Goal: Obtain resource: Download file/media

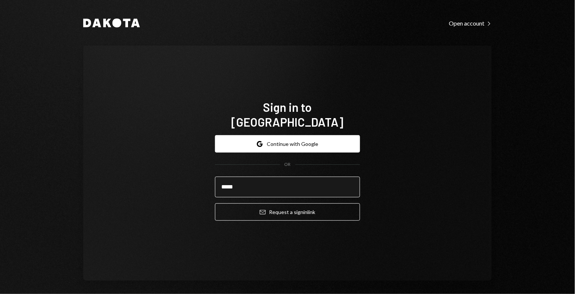
type input "**********"
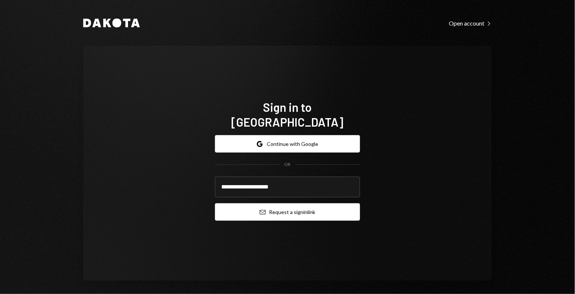
click at [282, 207] on button "Email Request a sign in link" at bounding box center [287, 211] width 145 height 17
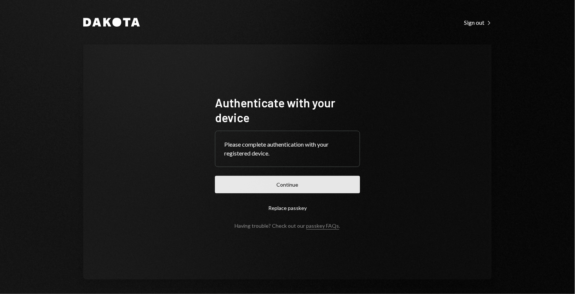
click at [229, 177] on button "Continue" at bounding box center [287, 184] width 145 height 17
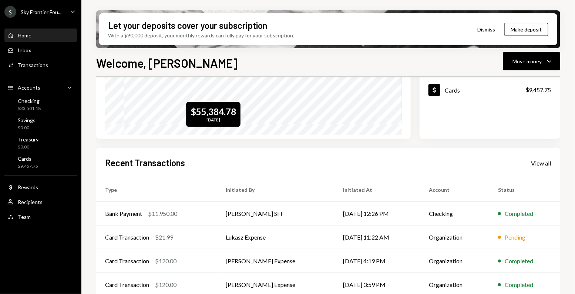
scroll to position [100, 0]
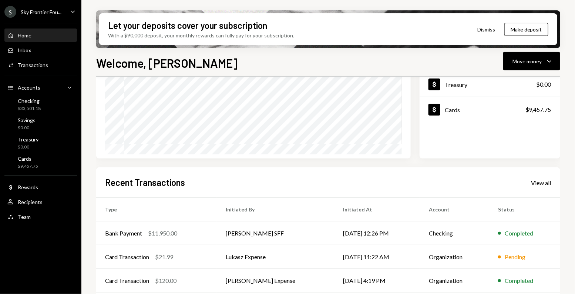
click at [56, 11] on div "Sky Frontier Fou..." at bounding box center [41, 12] width 41 height 6
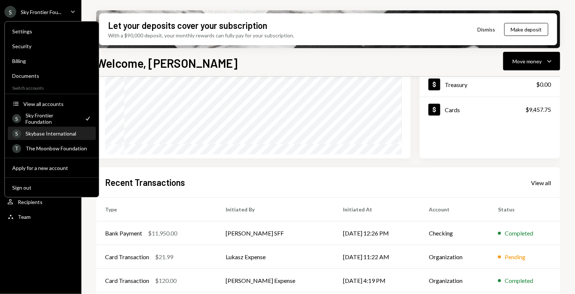
click at [66, 133] on div "Skybase International" at bounding box center [59, 133] width 66 height 6
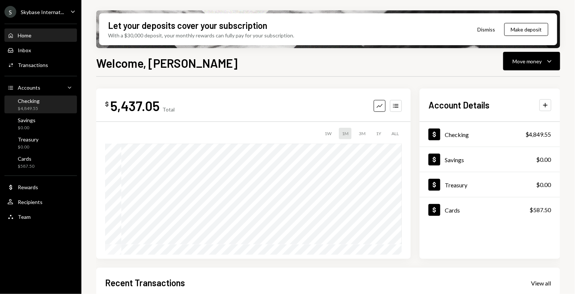
click at [53, 111] on div "Checking $4,849.55" at bounding box center [40, 105] width 67 height 14
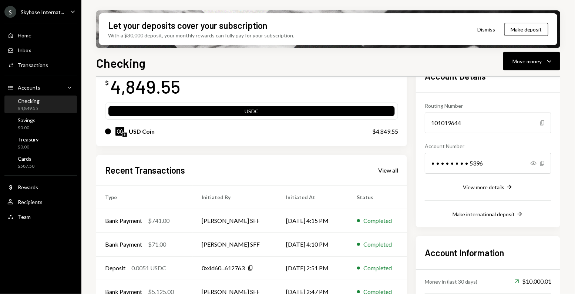
scroll to position [56, 0]
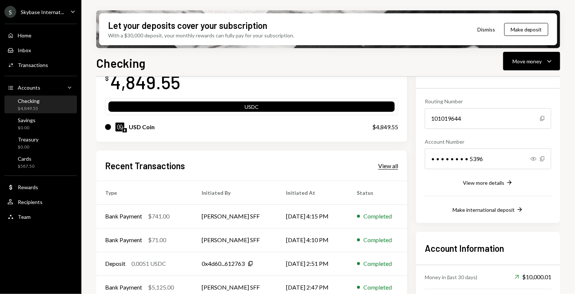
click at [386, 162] on div "View all" at bounding box center [388, 165] width 20 height 7
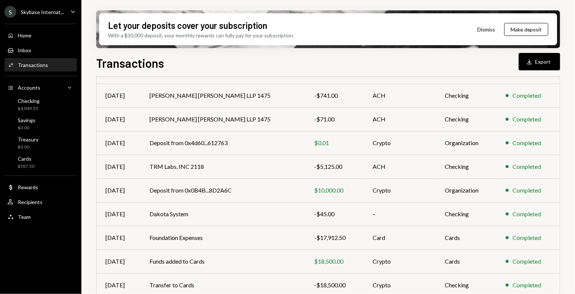
scroll to position [127, 0]
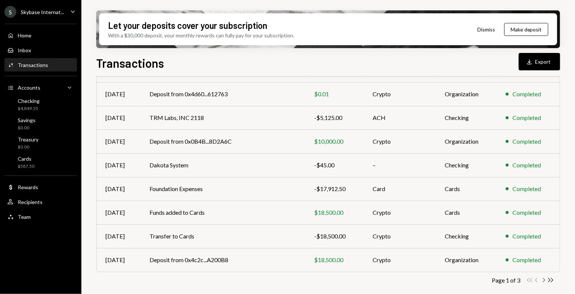
click at [546, 281] on icon "Chevron Right" at bounding box center [543, 279] width 7 height 7
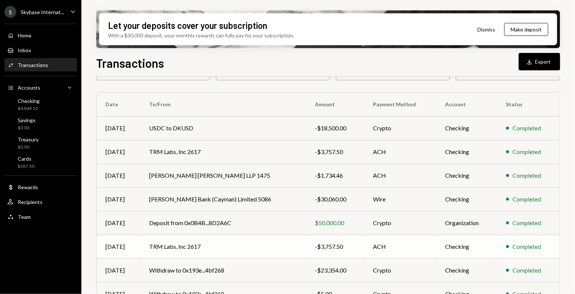
scroll to position [47, 0]
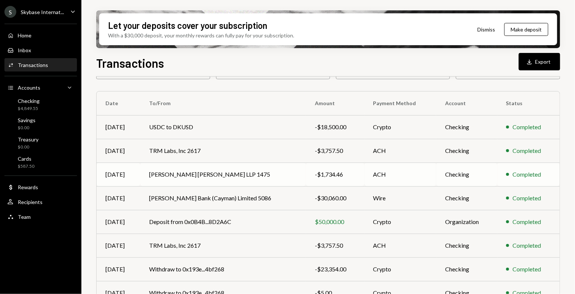
click at [403, 174] on td "ACH" at bounding box center [401, 174] width 72 height 24
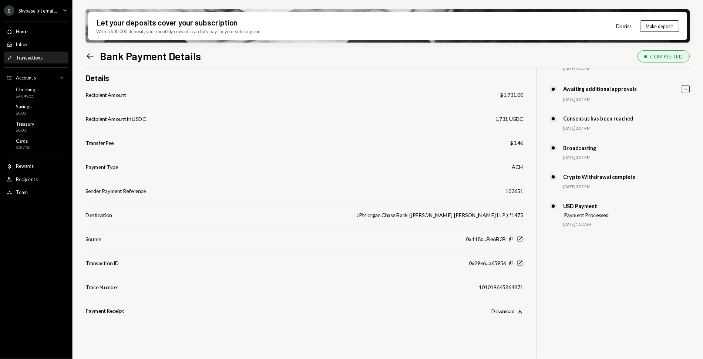
scroll to position [59, 0]
click at [570, 293] on div "Download" at bounding box center [566, 350] width 26 height 7
